Goal: Transaction & Acquisition: Download file/media

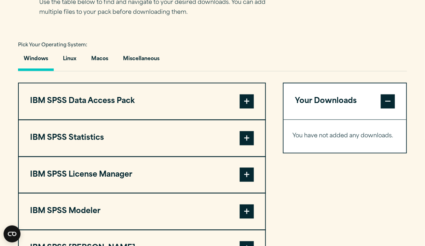
scroll to position [495, 0]
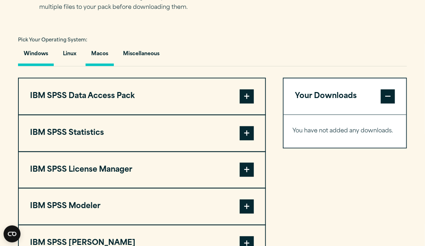
click at [107, 54] on button "Macos" at bounding box center [100, 56] width 28 height 20
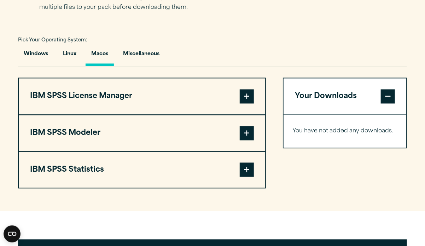
click at [238, 94] on button "IBM SPSS License Manager" at bounding box center [142, 96] width 246 height 36
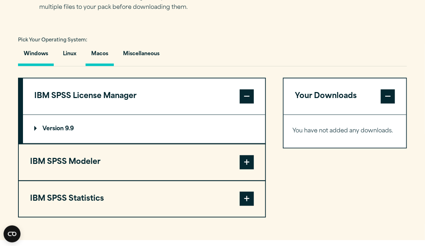
click at [36, 50] on button "Windows" at bounding box center [36, 56] width 36 height 20
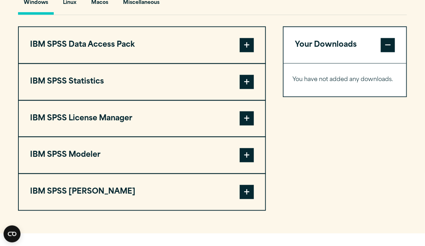
scroll to position [566, 0]
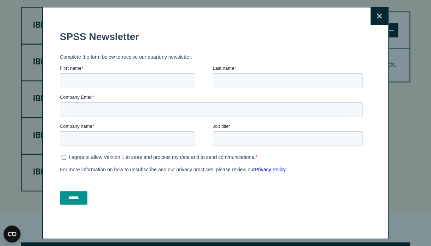
click at [253, 98] on label "Company Email *" at bounding box center [212, 96] width 305 height 7
click at [253, 102] on input "Company Email *" at bounding box center [211, 109] width 303 height 14
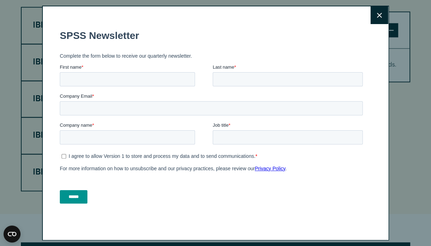
click at [378, 12] on button "Close" at bounding box center [379, 15] width 18 height 18
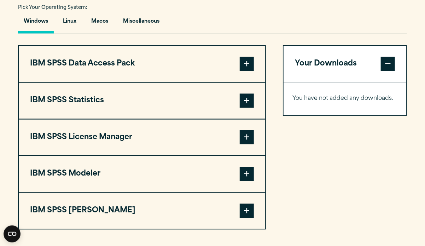
scroll to position [534, 0]
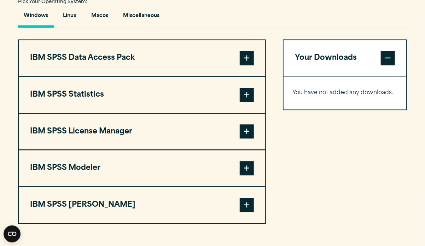
click at [246, 57] on span at bounding box center [247, 58] width 14 height 14
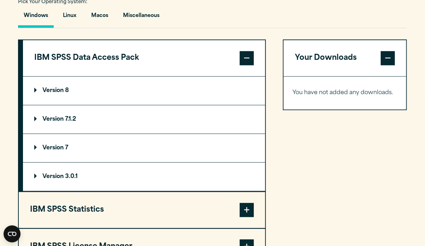
click at [57, 89] on p "Version 8" at bounding box center [51, 91] width 35 height 6
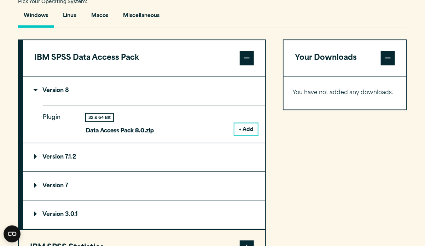
click at [244, 126] on button "+ Add" at bounding box center [245, 129] width 23 height 12
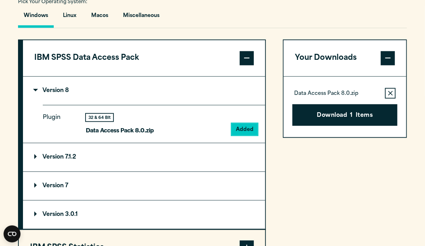
click at [36, 86] on summary "Version 8" at bounding box center [144, 90] width 242 height 28
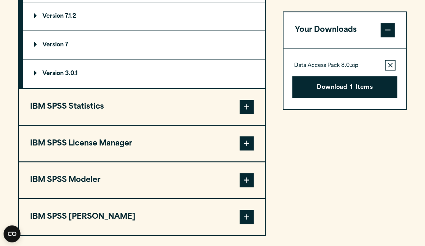
scroll to position [640, 0]
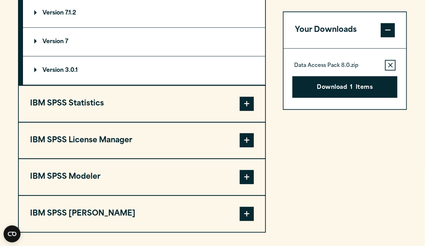
click at [117, 100] on button "IBM SPSS Statistics" at bounding box center [142, 104] width 246 height 36
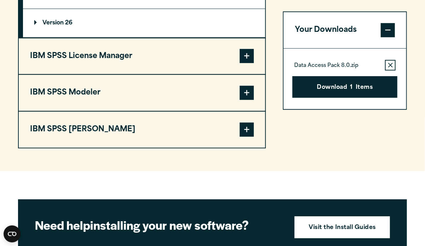
click at [124, 60] on button "IBM SPSS License Manager" at bounding box center [142, 56] width 246 height 36
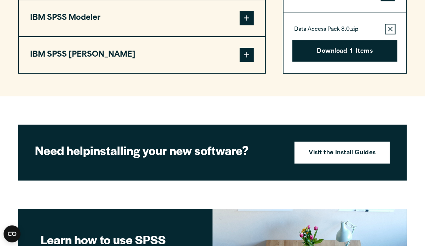
scroll to position [697, 0]
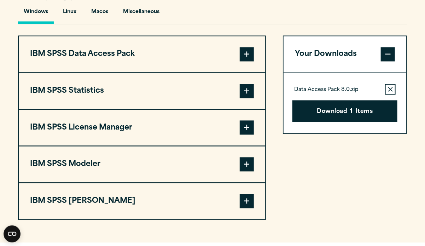
scroll to position [566, 0]
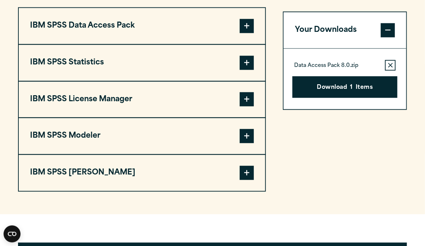
click at [218, 62] on button "IBM SPSS Statistics" at bounding box center [142, 63] width 246 height 36
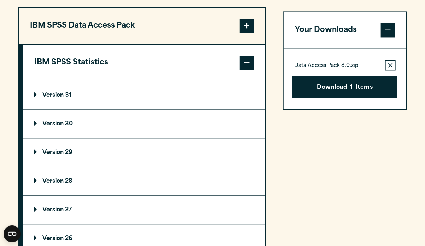
click at [57, 92] on p "Version 31" at bounding box center [52, 95] width 37 height 6
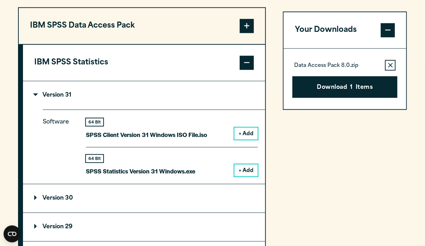
click at [250, 167] on button "+ Add" at bounding box center [245, 170] width 23 height 12
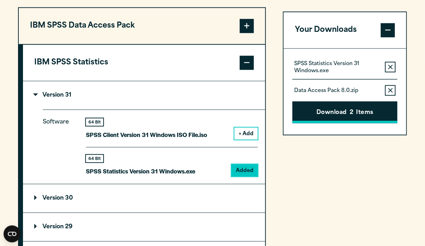
drag, startPoint x: 389, startPoint y: 85, endPoint x: 390, endPoint y: 88, distance: 3.7
click at [385, 89] on button "Remove this item from your software download list" at bounding box center [390, 90] width 11 height 11
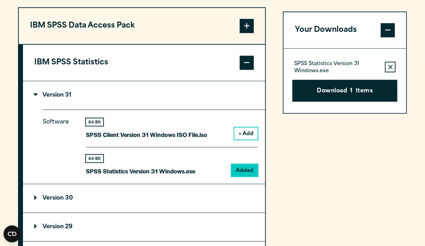
click at [110, 65] on button "IBM SPSS Statistics" at bounding box center [144, 63] width 242 height 36
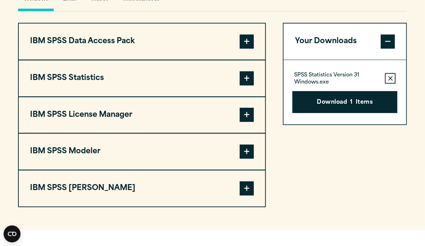
scroll to position [530, 0]
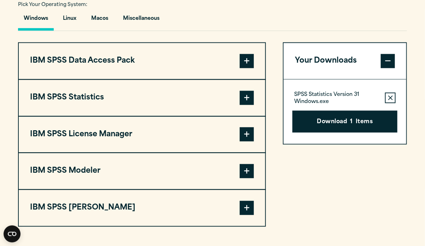
click at [110, 59] on button "IBM SPSS Data Access Pack" at bounding box center [142, 61] width 246 height 36
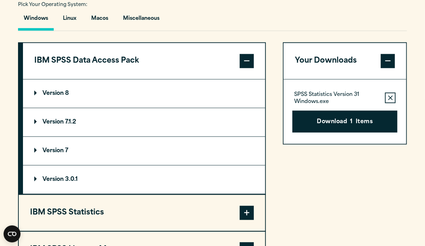
click at [60, 96] on p "Version 8" at bounding box center [51, 94] width 35 height 6
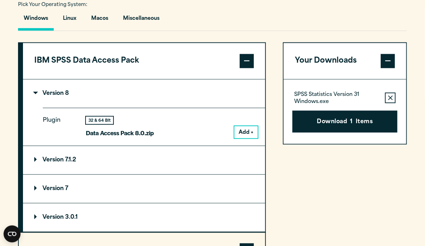
click at [246, 130] on button "Add +" at bounding box center [245, 132] width 23 height 12
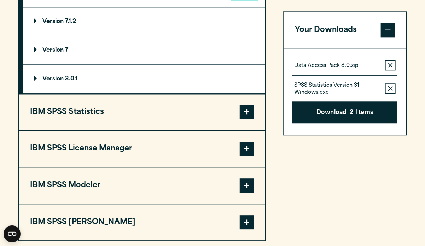
scroll to position [707, 0]
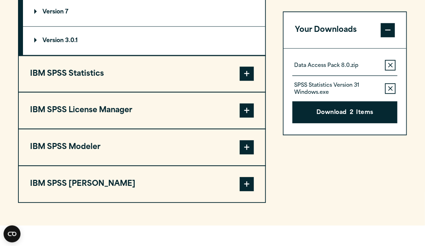
click at [95, 105] on button "IBM SPSS License Manager" at bounding box center [142, 110] width 246 height 36
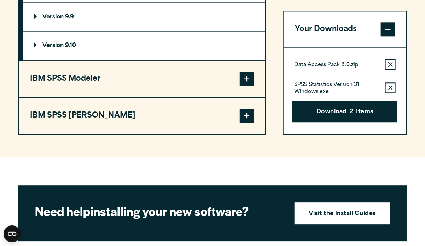
scroll to position [626, 0]
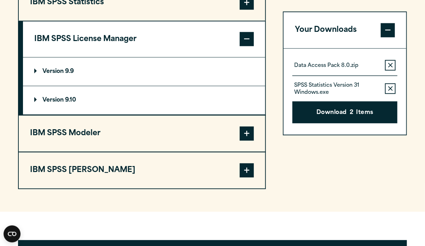
click at [94, 135] on button "IBM SPSS Modeler" at bounding box center [142, 133] width 246 height 36
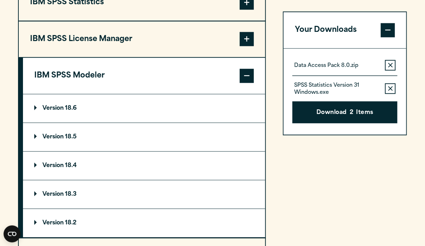
click at [242, 72] on span at bounding box center [247, 76] width 14 height 14
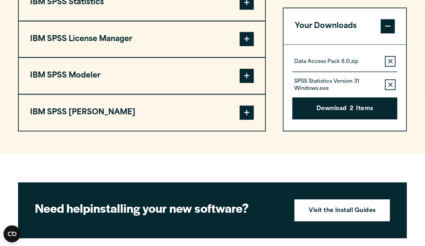
click at [82, 112] on button "IBM SPSS [PERSON_NAME]" at bounding box center [142, 112] width 246 height 36
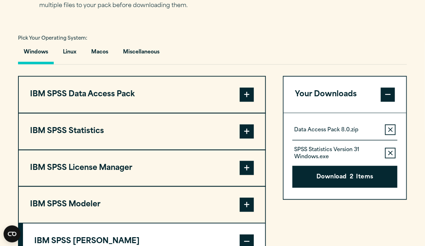
scroll to position [484, 0]
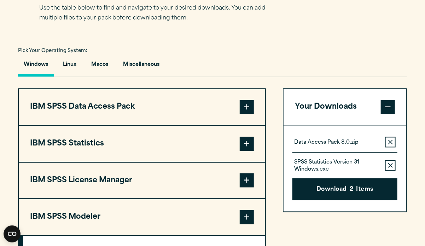
click at [388, 138] on button "Remove this item from your software download list" at bounding box center [390, 142] width 11 height 11
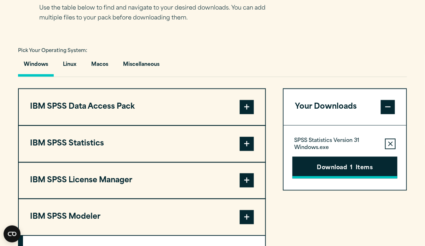
click at [342, 164] on button "Download 1 Items" at bounding box center [344, 168] width 105 height 22
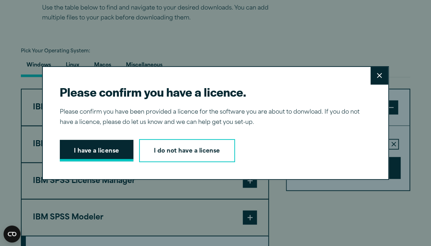
click at [71, 152] on button "I have a license" at bounding box center [97, 151] width 74 height 22
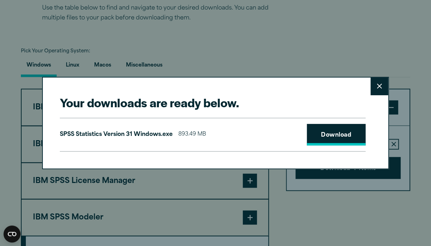
click at [345, 130] on link "Download" at bounding box center [336, 135] width 59 height 22
click at [372, 87] on button "Close" at bounding box center [379, 86] width 18 height 18
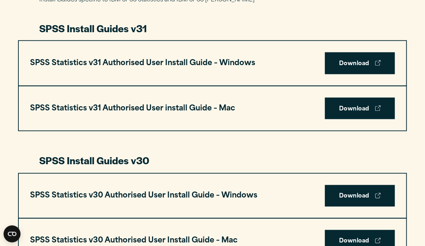
scroll to position [389, 0]
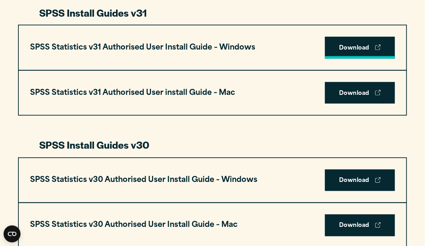
click at [359, 45] on link "Download" at bounding box center [360, 48] width 70 height 22
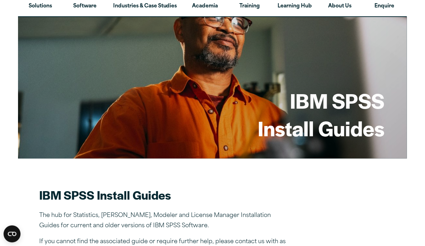
scroll to position [35, 0]
